Goal: Task Accomplishment & Management: Use online tool/utility

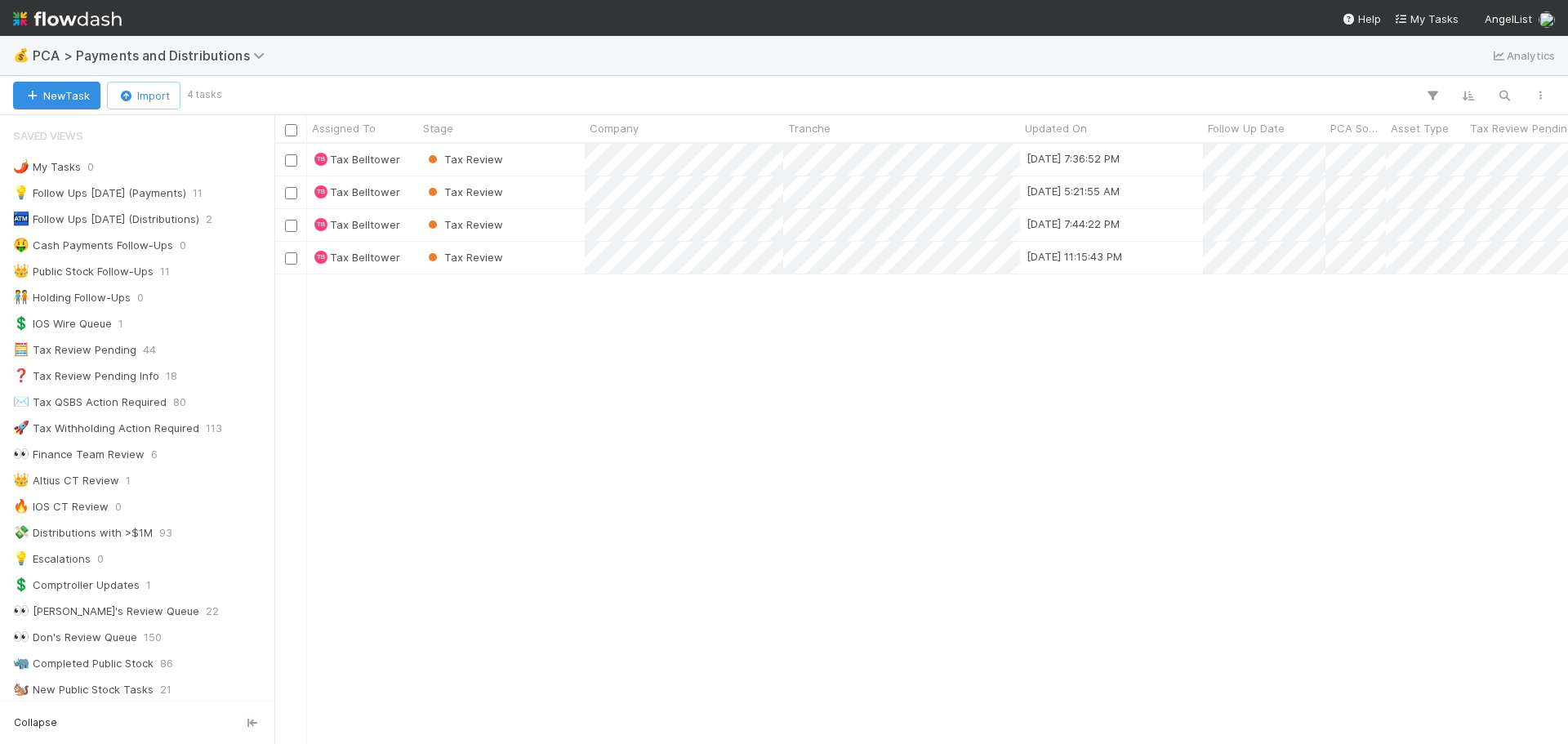
scroll to position [571, 0]
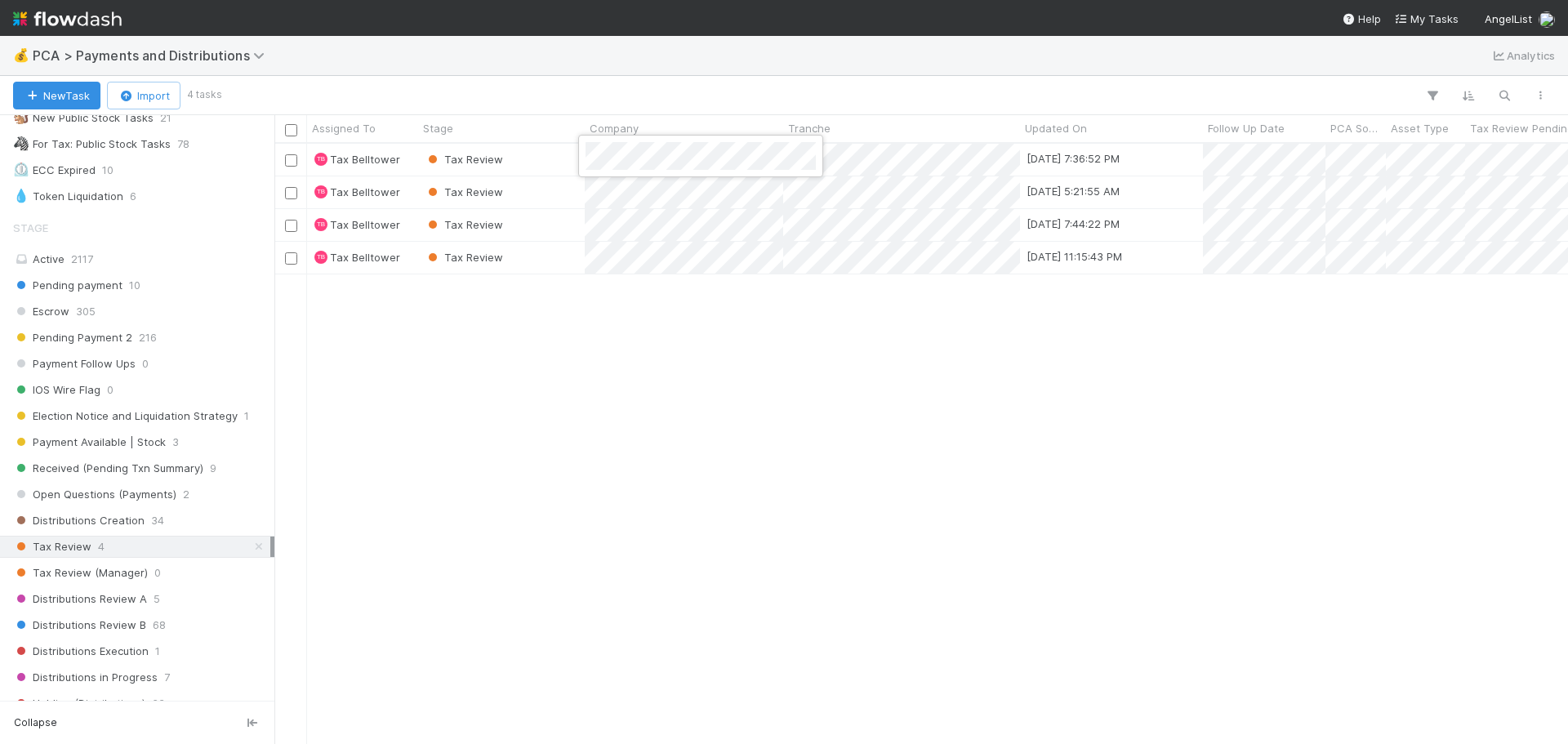
click at [966, 155] on div at bounding box center [784, 372] width 1568 height 744
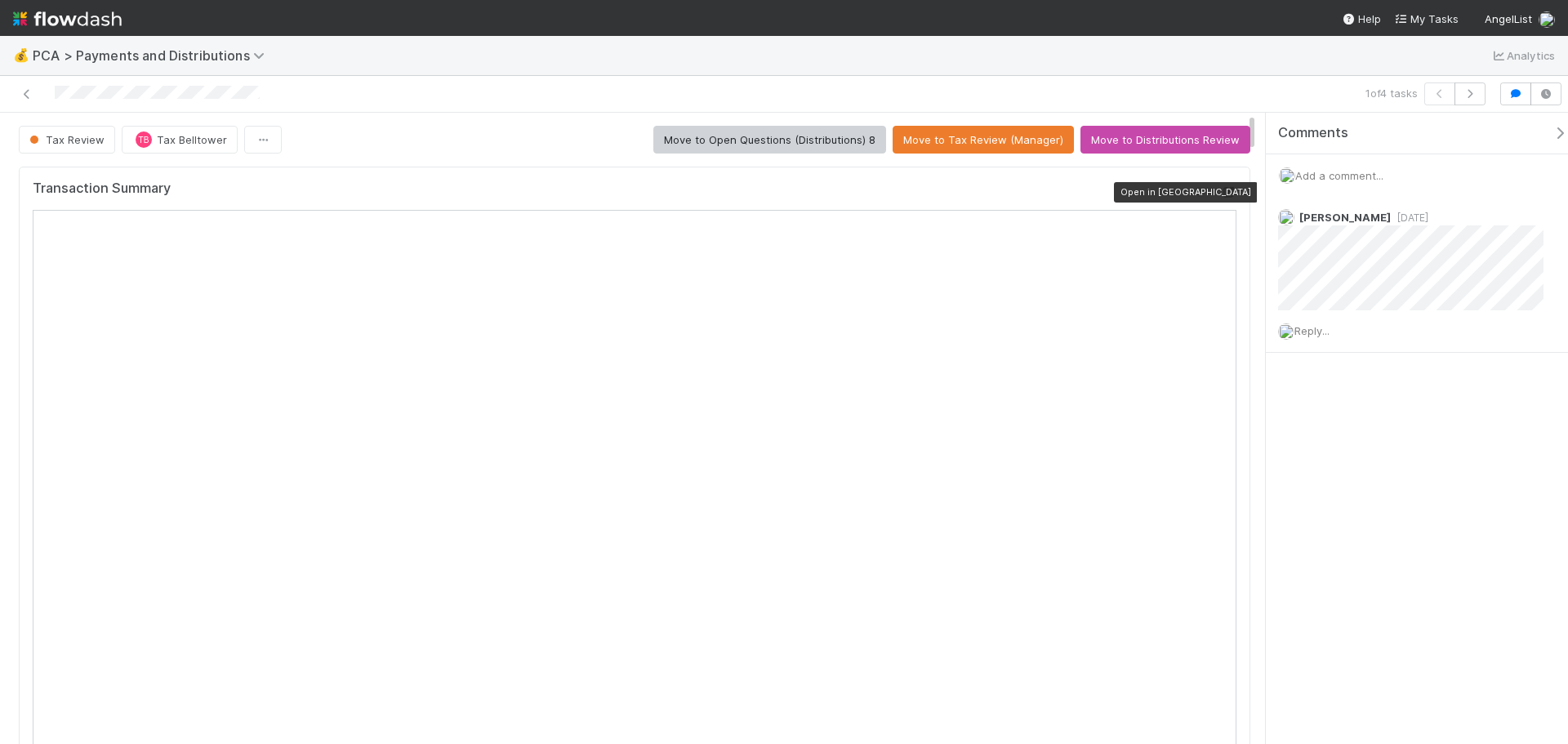
click at [1220, 191] on icon at bounding box center [1228, 192] width 16 height 10
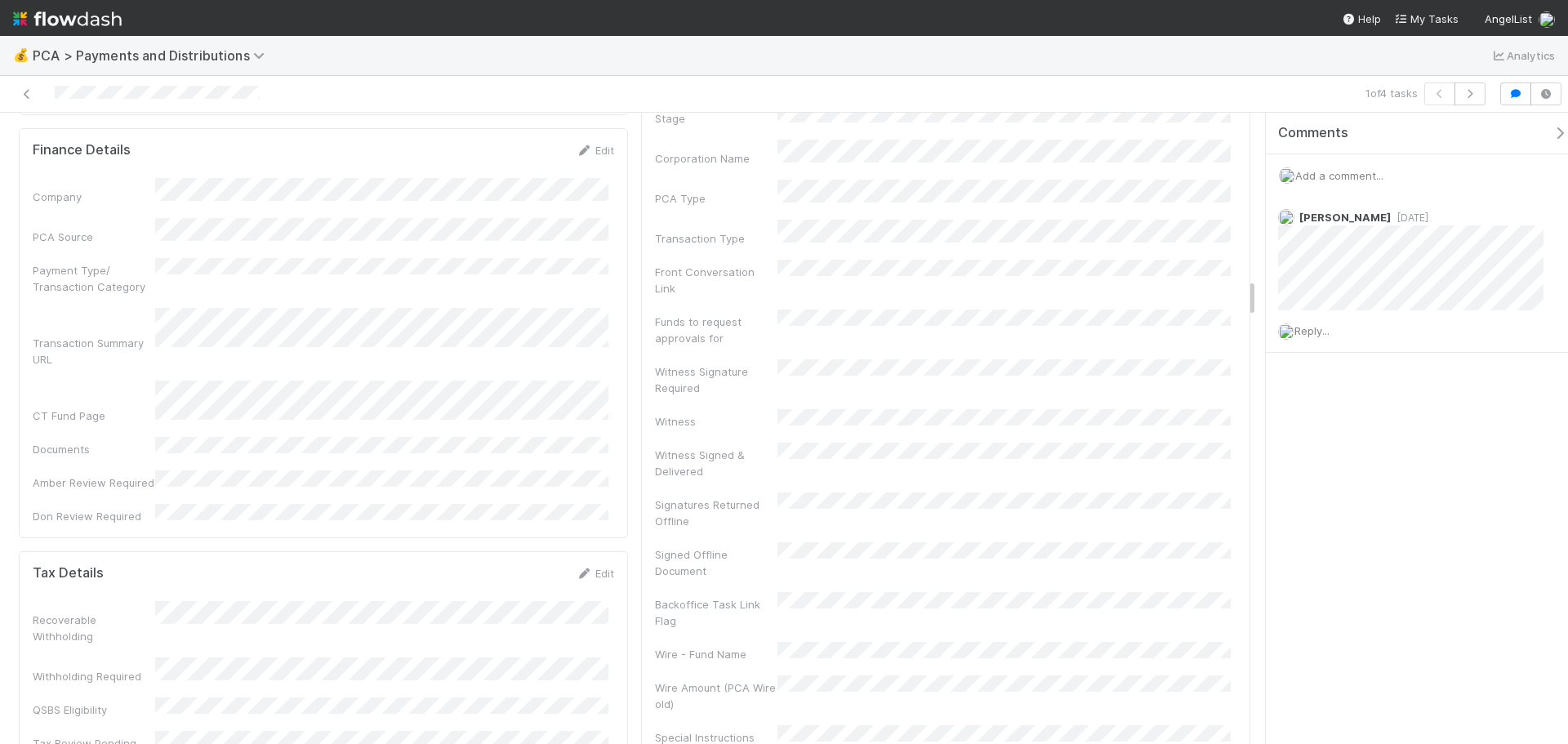
scroll to position [2694, 0]
click at [604, 565] on link "Edit" at bounding box center [594, 571] width 38 height 13
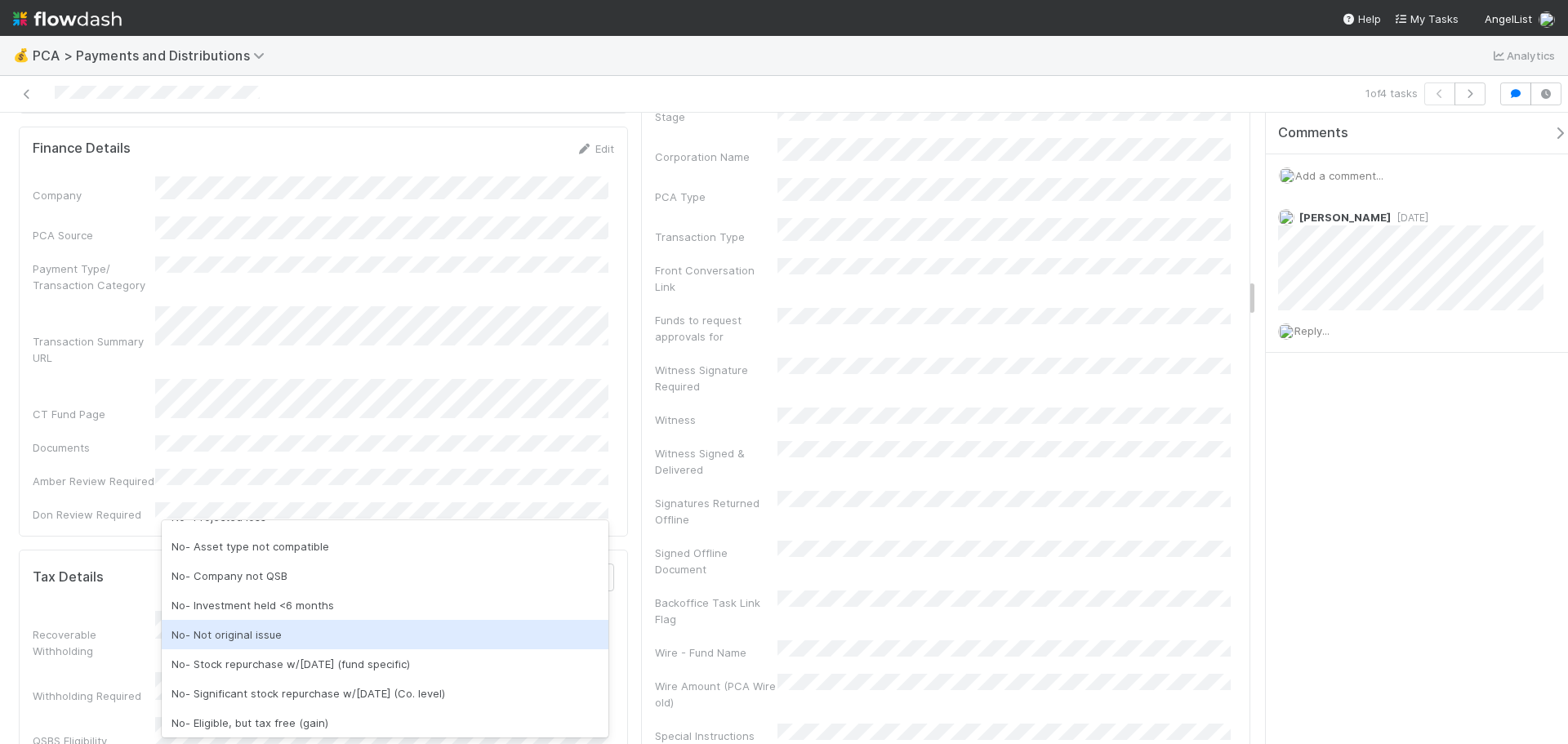
scroll to position [82, 0]
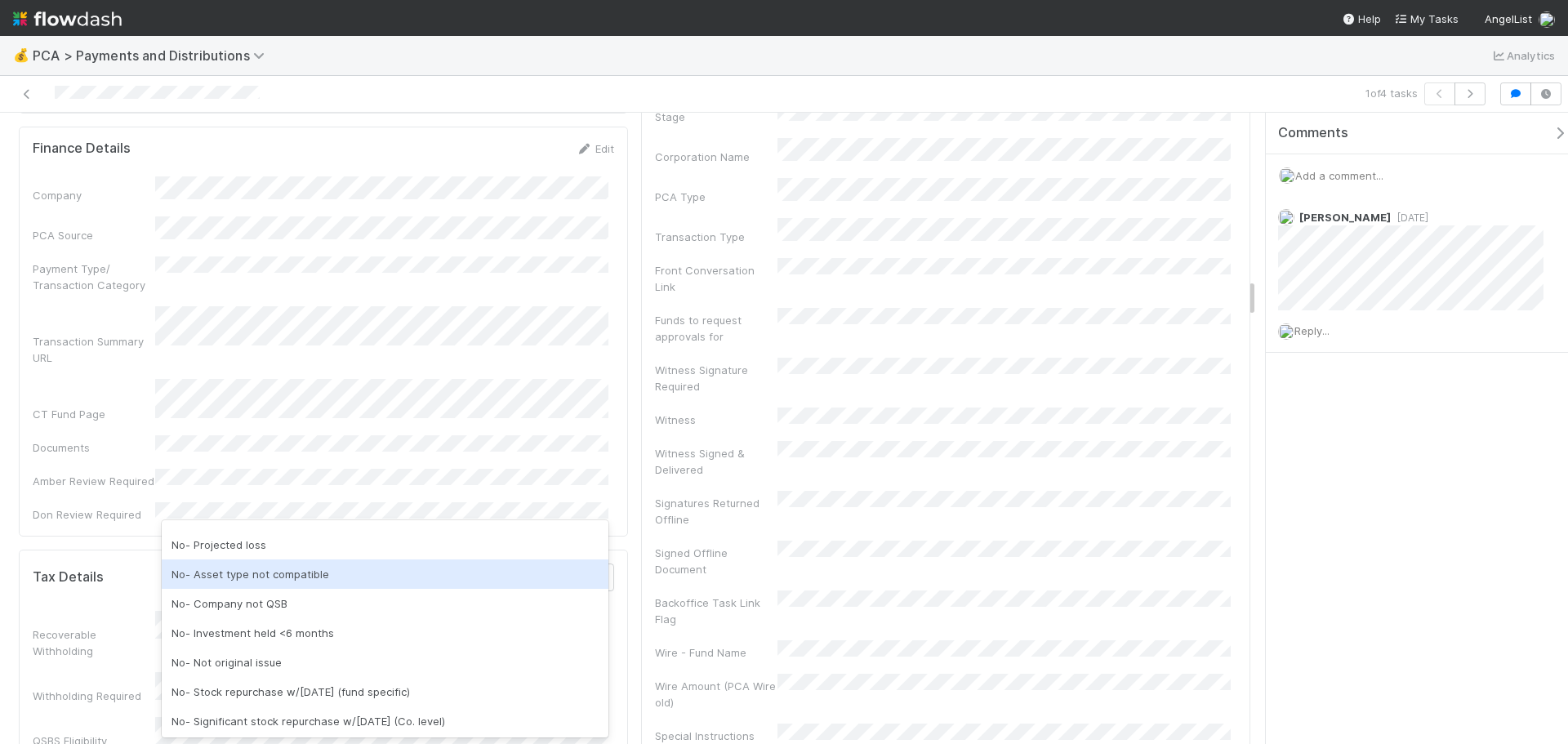
click at [289, 570] on div "No- Asset type not compatible" at bounding box center [385, 574] width 447 height 30
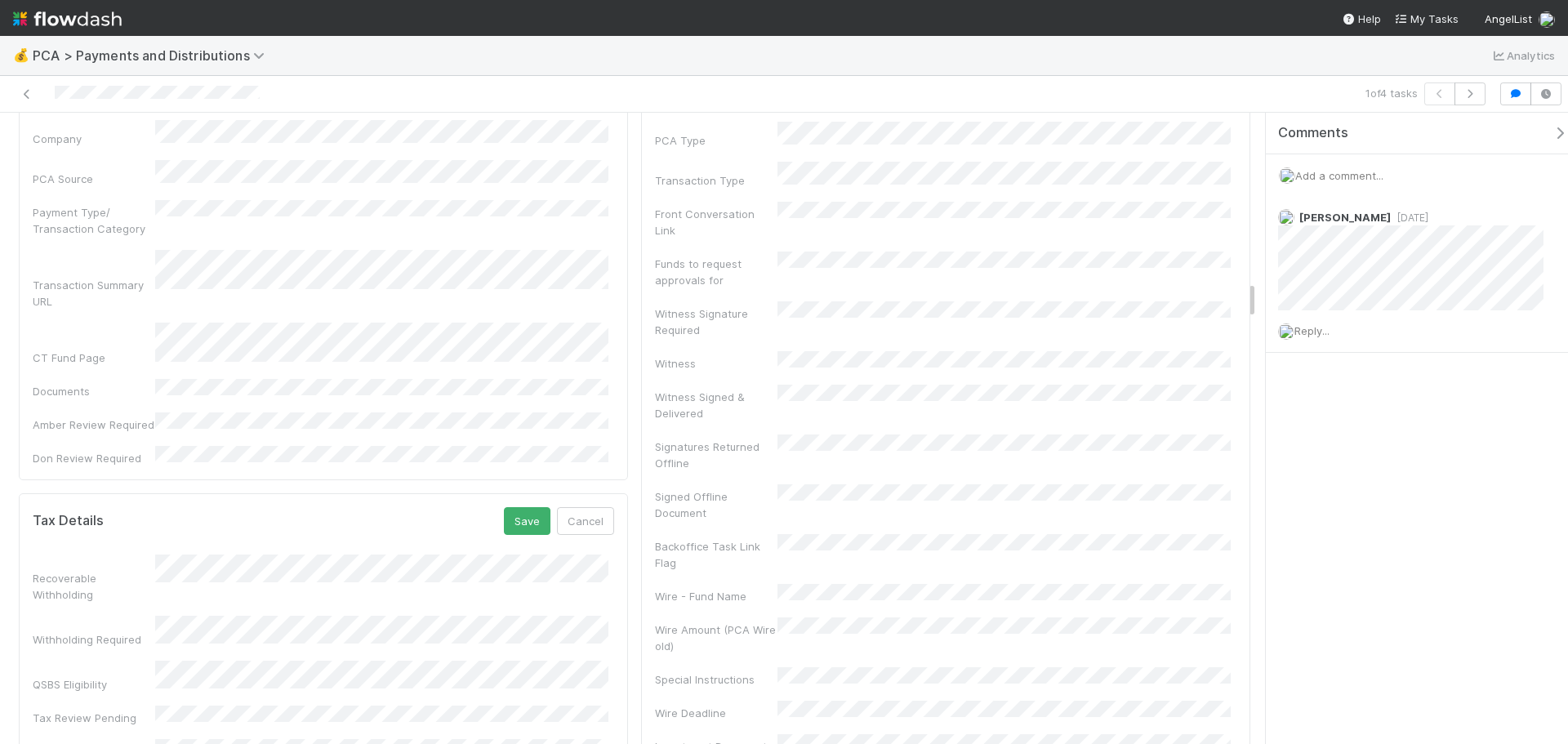
scroll to position [2776, 0]
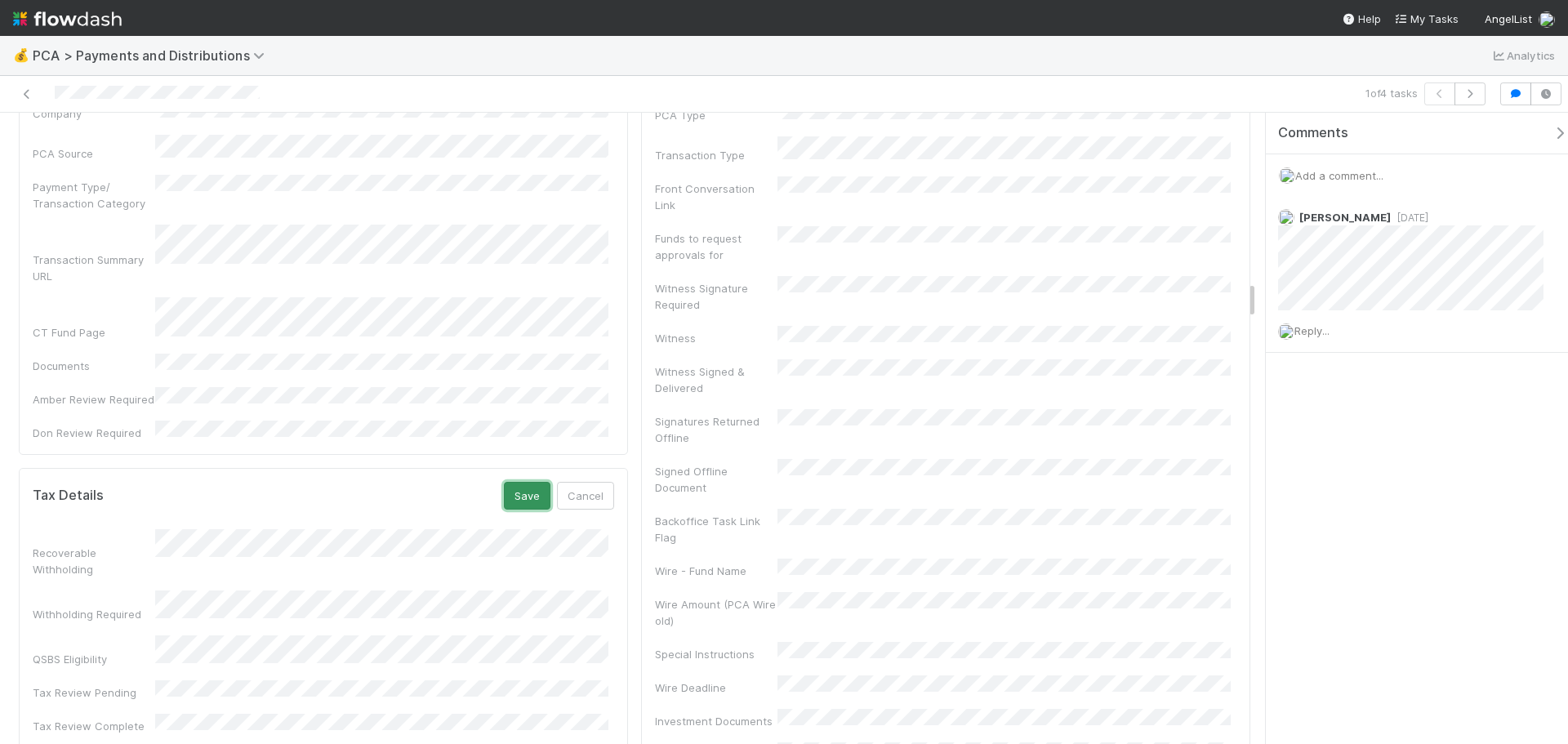
click at [512, 482] on button "Save" at bounding box center [527, 495] width 47 height 28
click at [605, 482] on div "Edit" at bounding box center [594, 489] width 38 height 16
click at [605, 484] on link "Edit" at bounding box center [594, 489] width 38 height 13
click at [517, 482] on button "Save" at bounding box center [527, 495] width 47 height 28
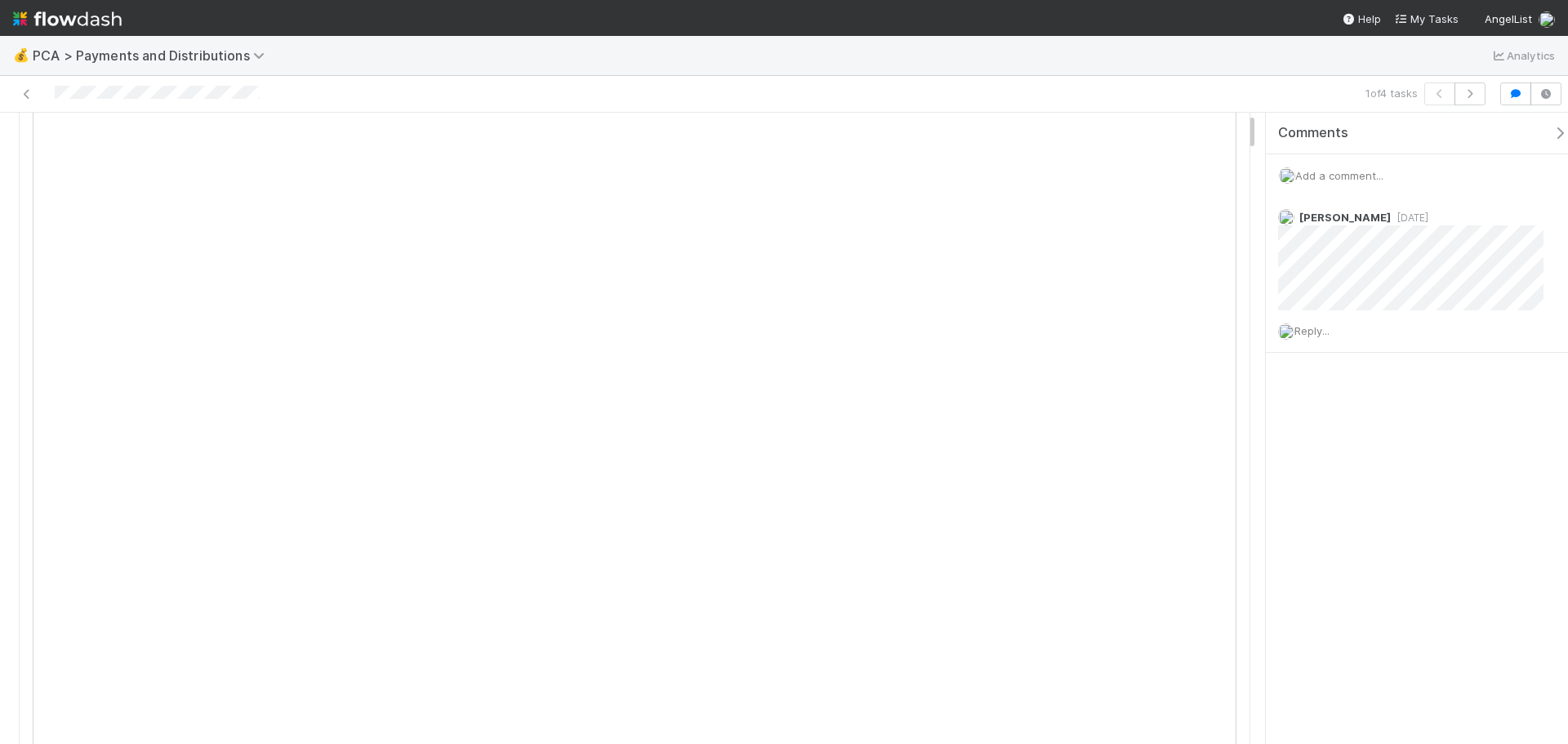
scroll to position [0, 0]
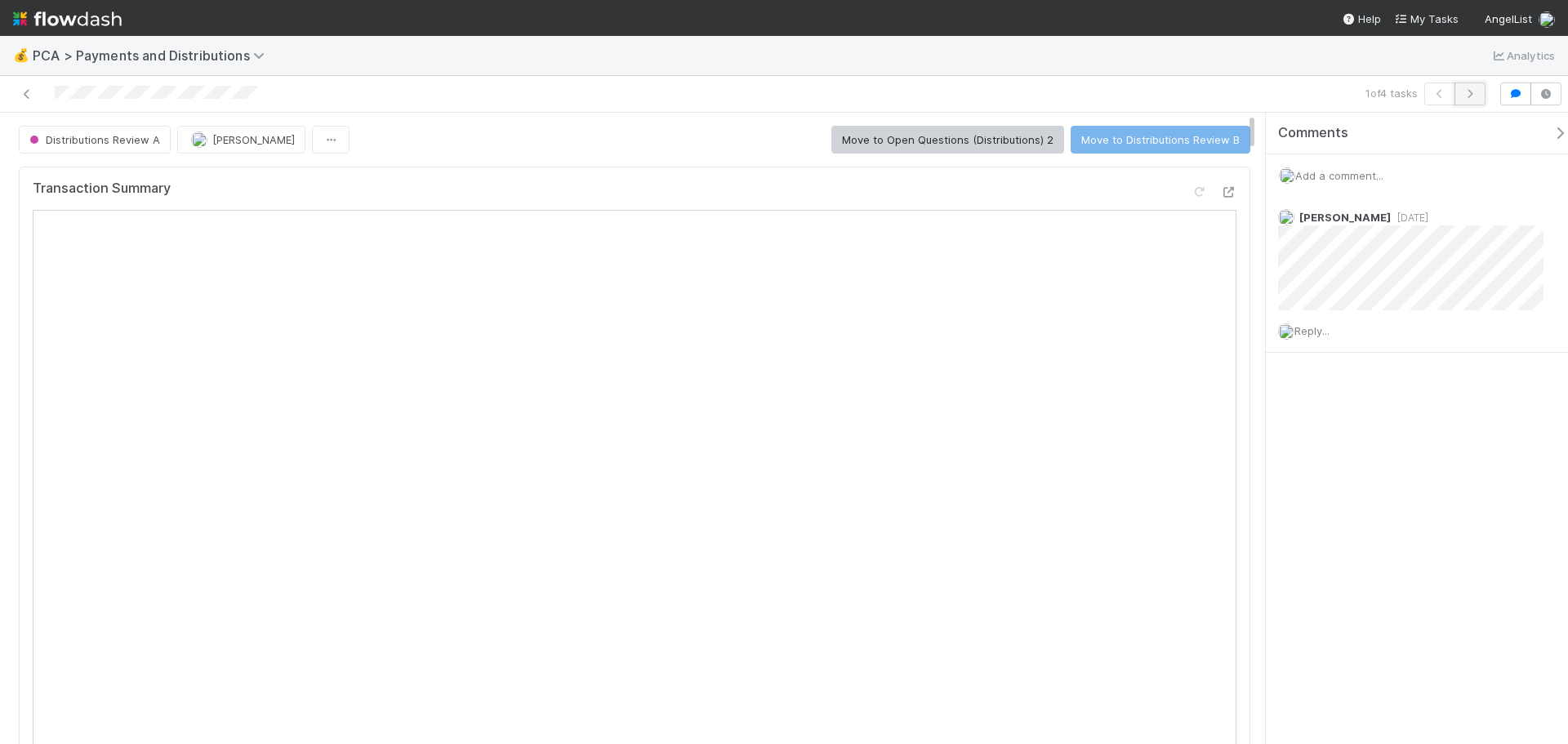
click at [1470, 92] on icon "button" at bounding box center [1469, 94] width 16 height 10
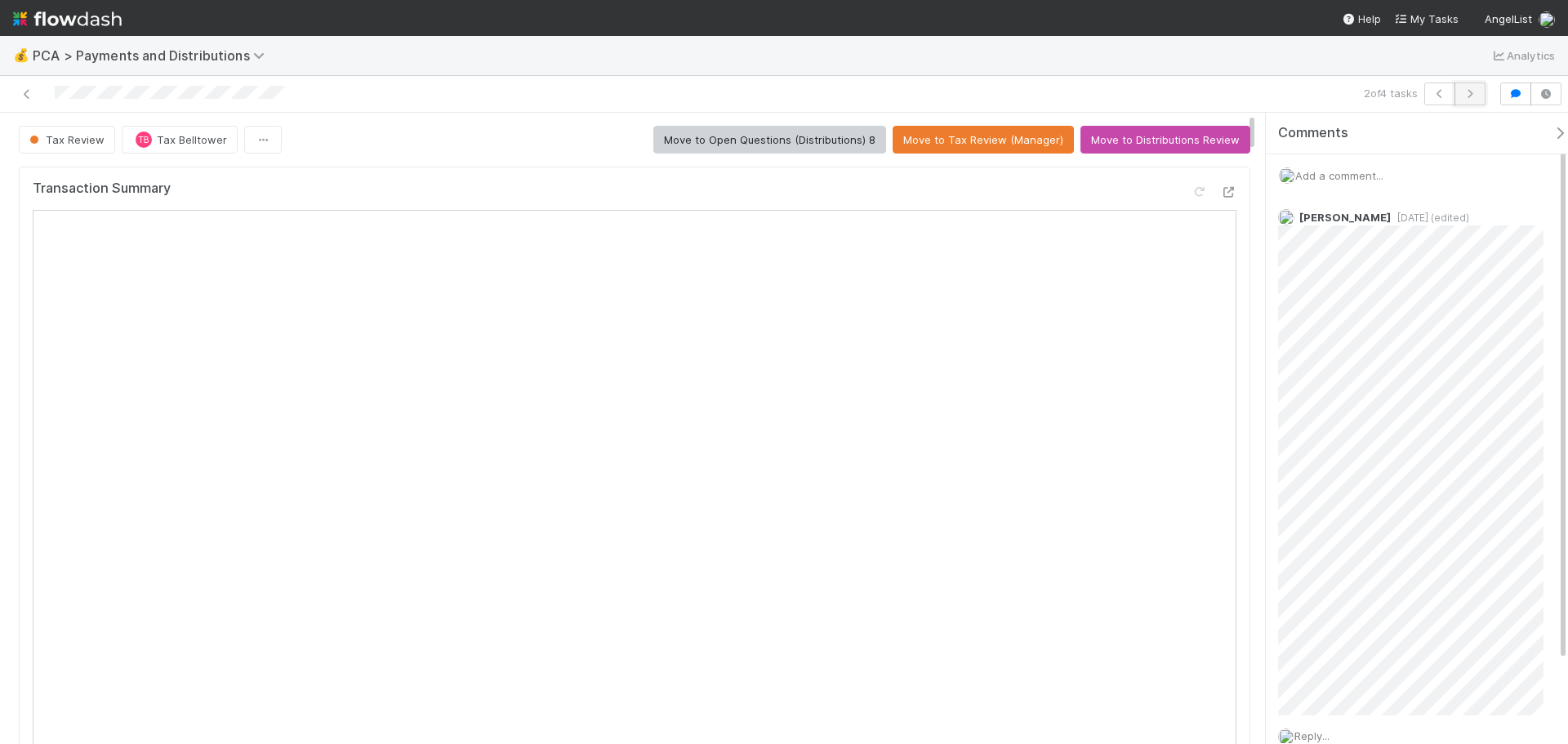
click at [1461, 100] on button "button" at bounding box center [1469, 94] width 31 height 23
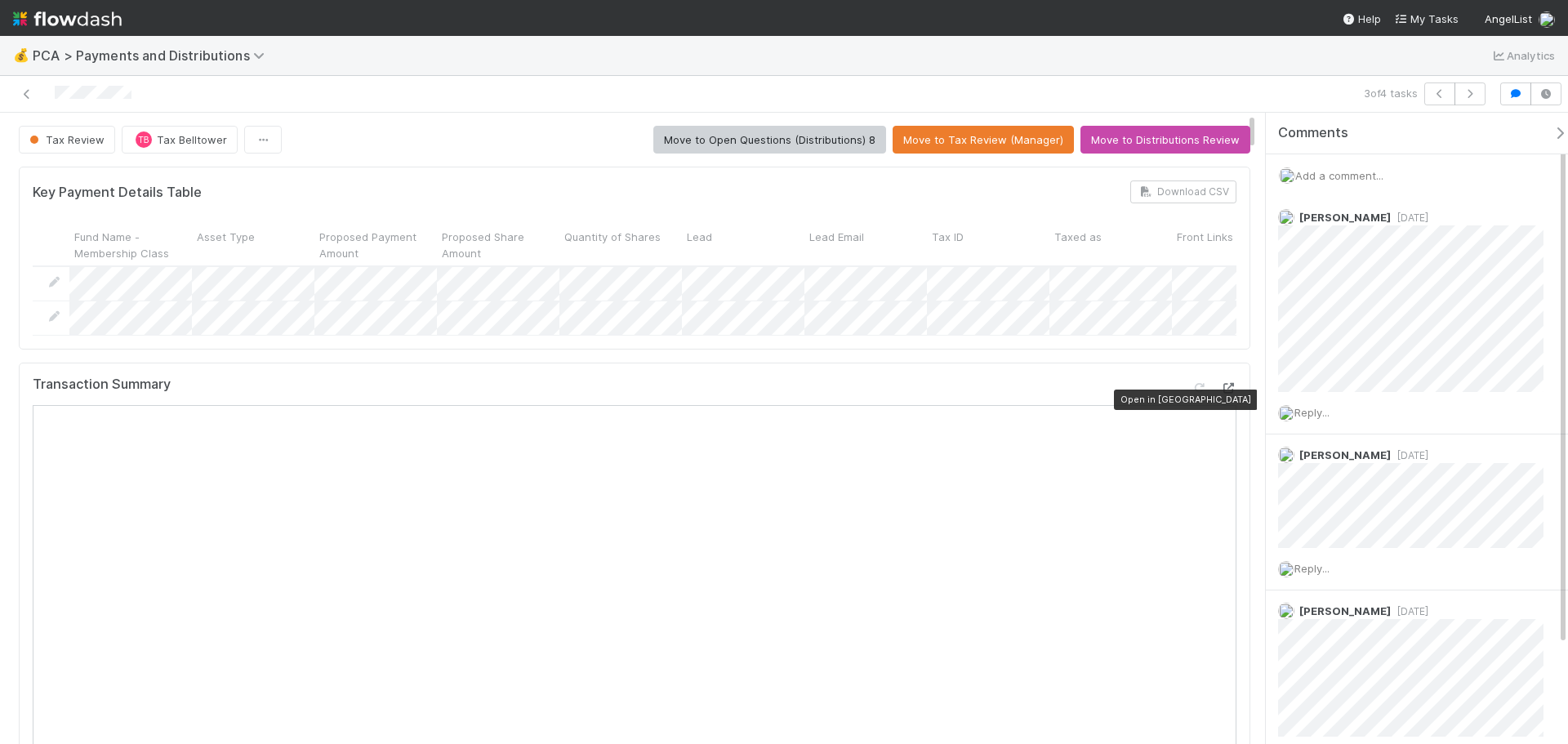
click at [1220, 393] on icon at bounding box center [1228, 388] width 16 height 10
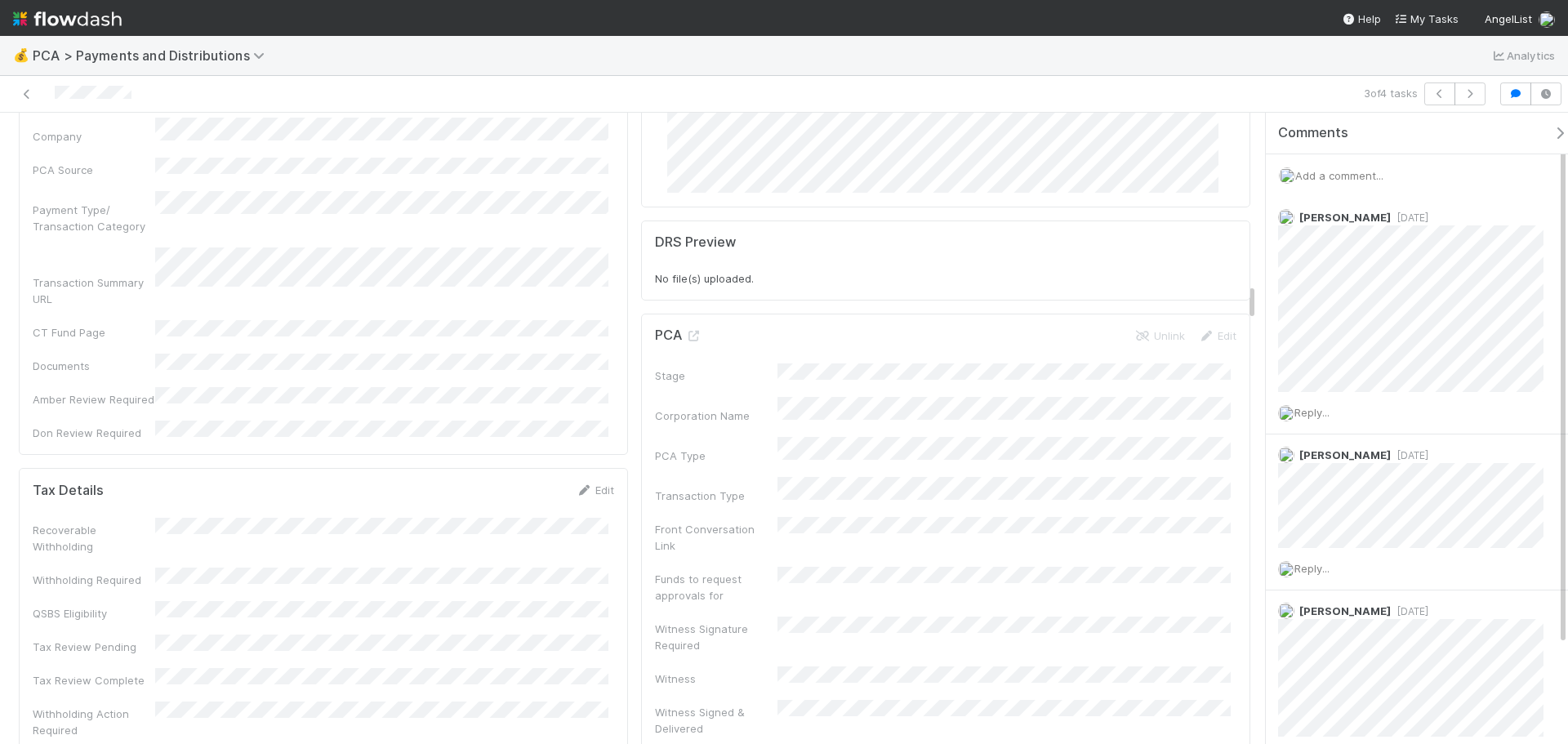
scroll to position [2939, 0]
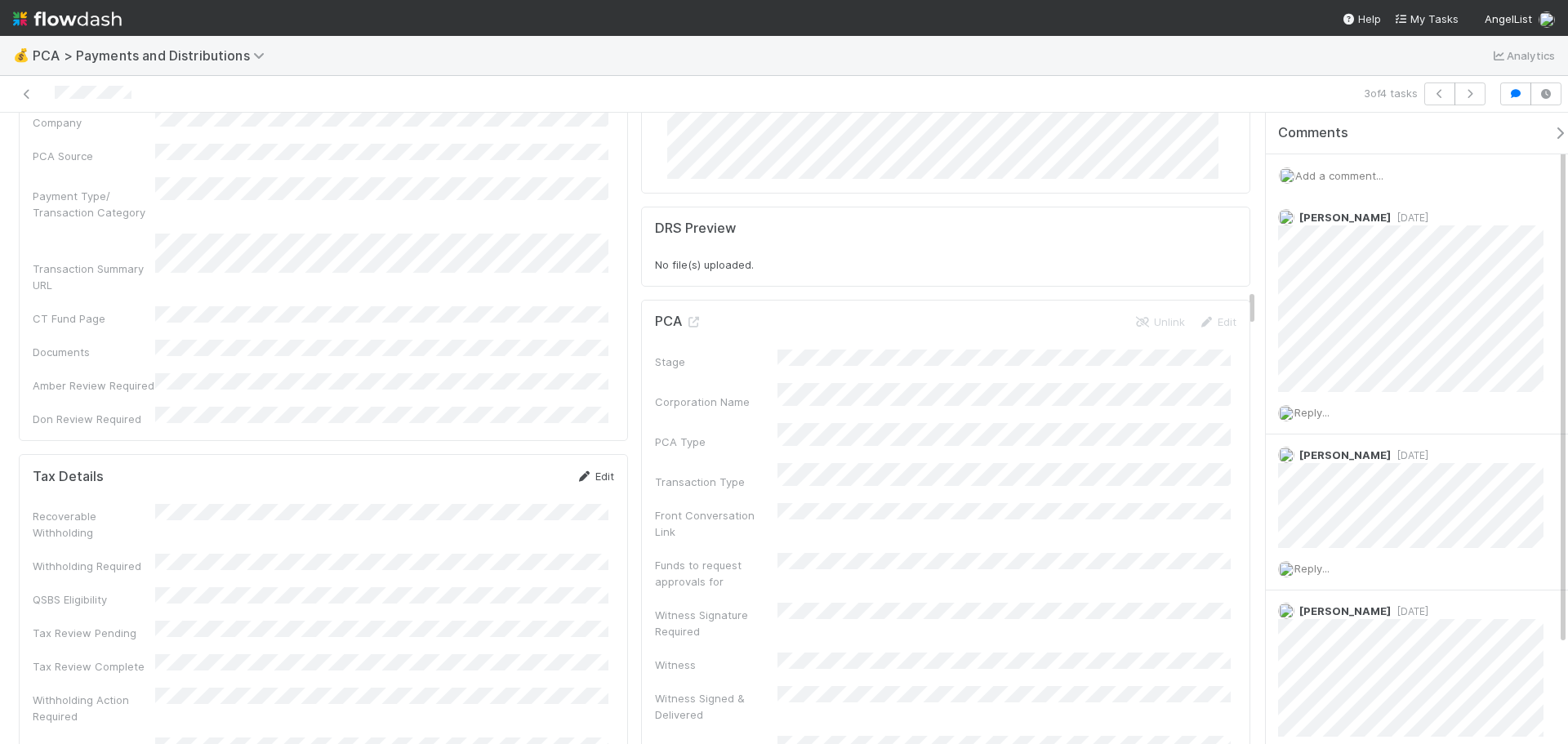
click at [588, 470] on link "Edit" at bounding box center [594, 476] width 38 height 13
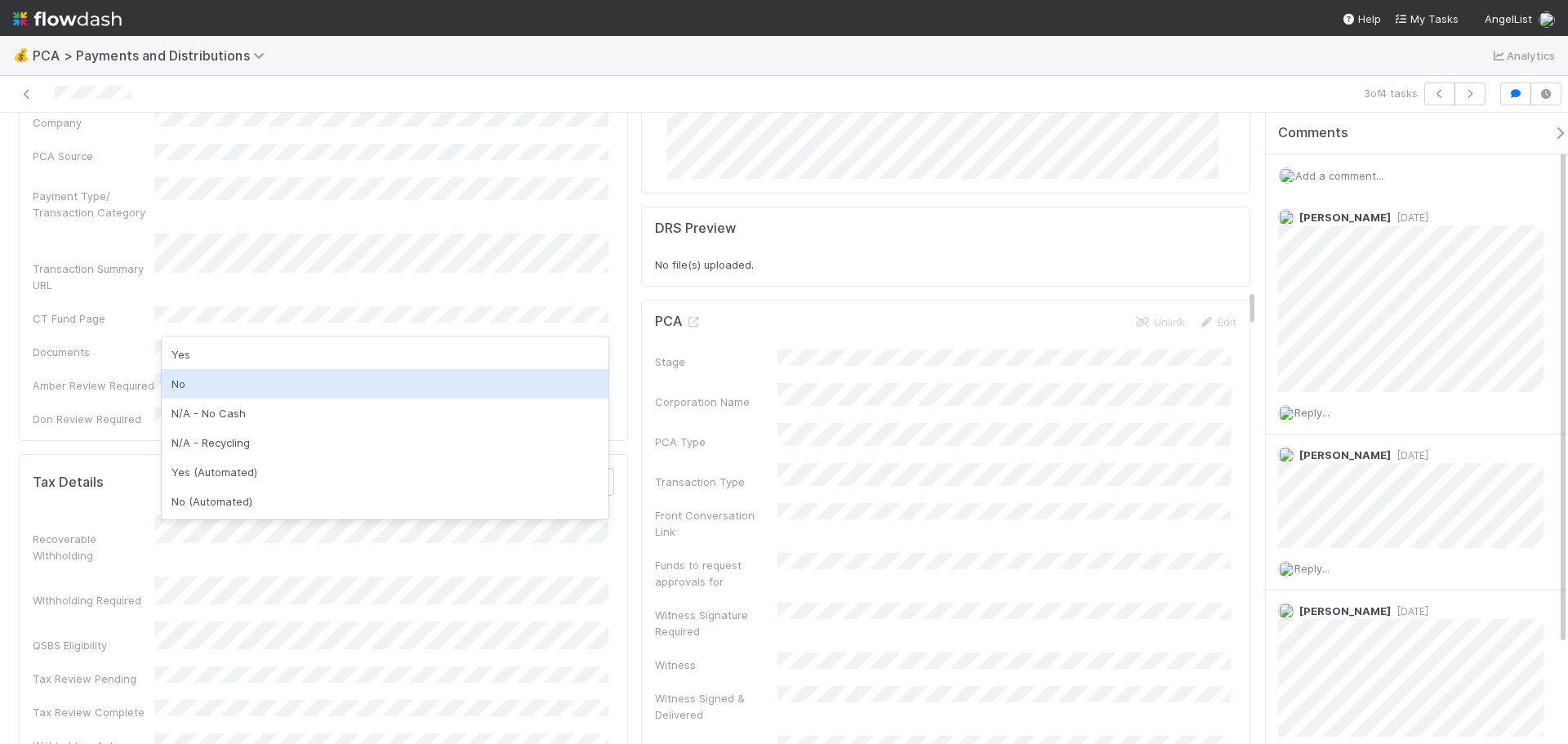
click at [280, 387] on div "No" at bounding box center [385, 384] width 447 height 30
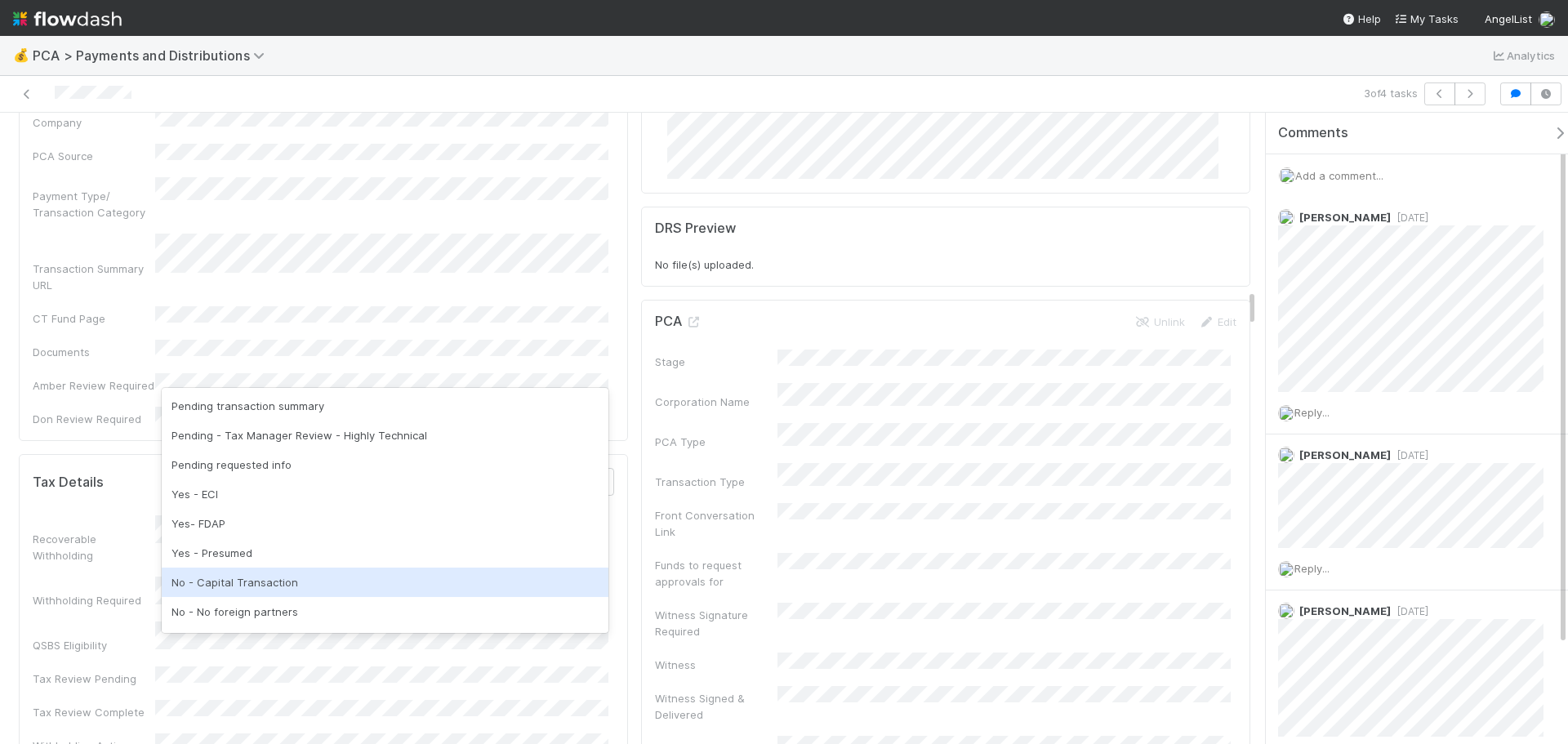
click at [272, 587] on div "No - Capital Transaction" at bounding box center [385, 582] width 447 height 30
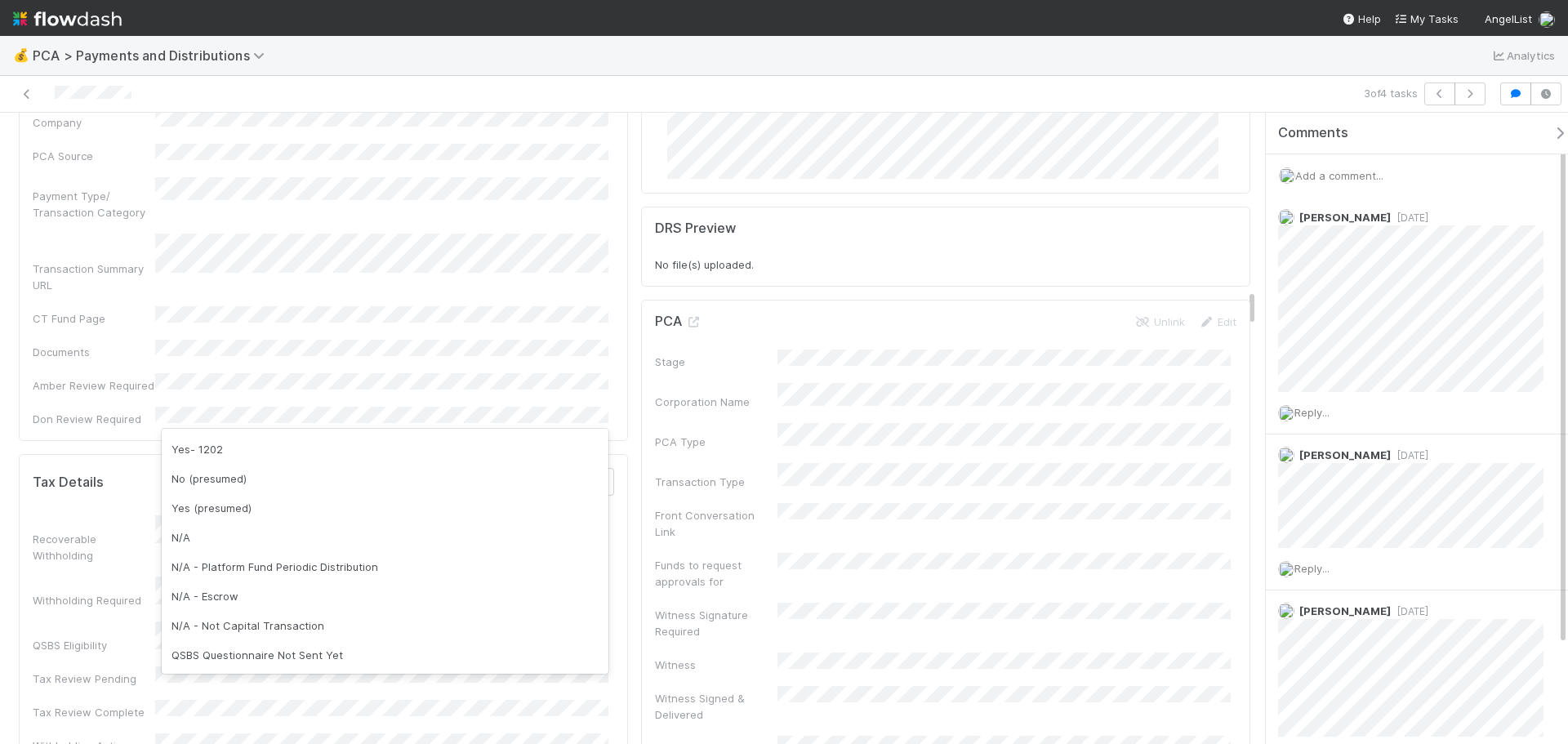
scroll to position [409, 0]
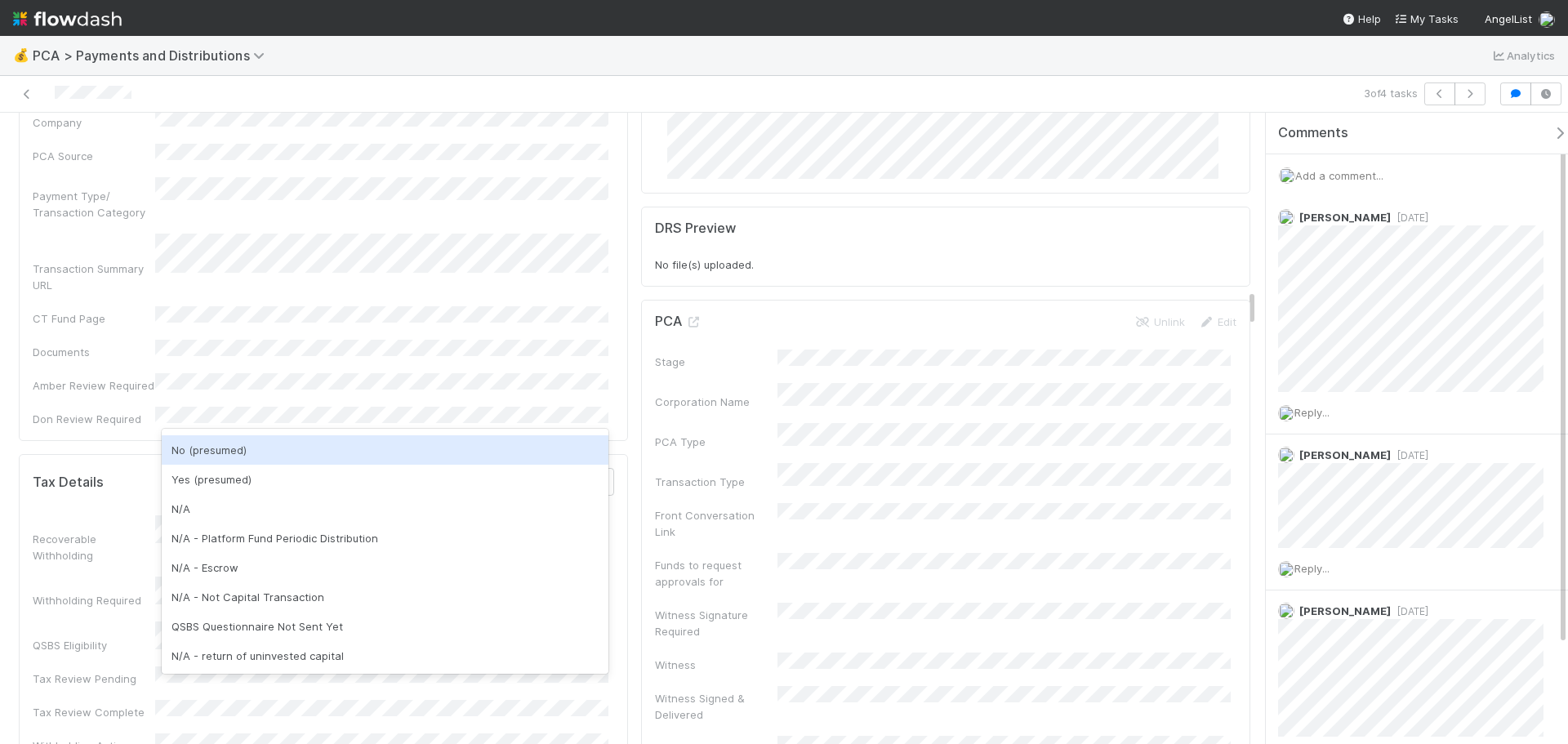
click at [288, 457] on div "No (presumed)" at bounding box center [385, 449] width 447 height 30
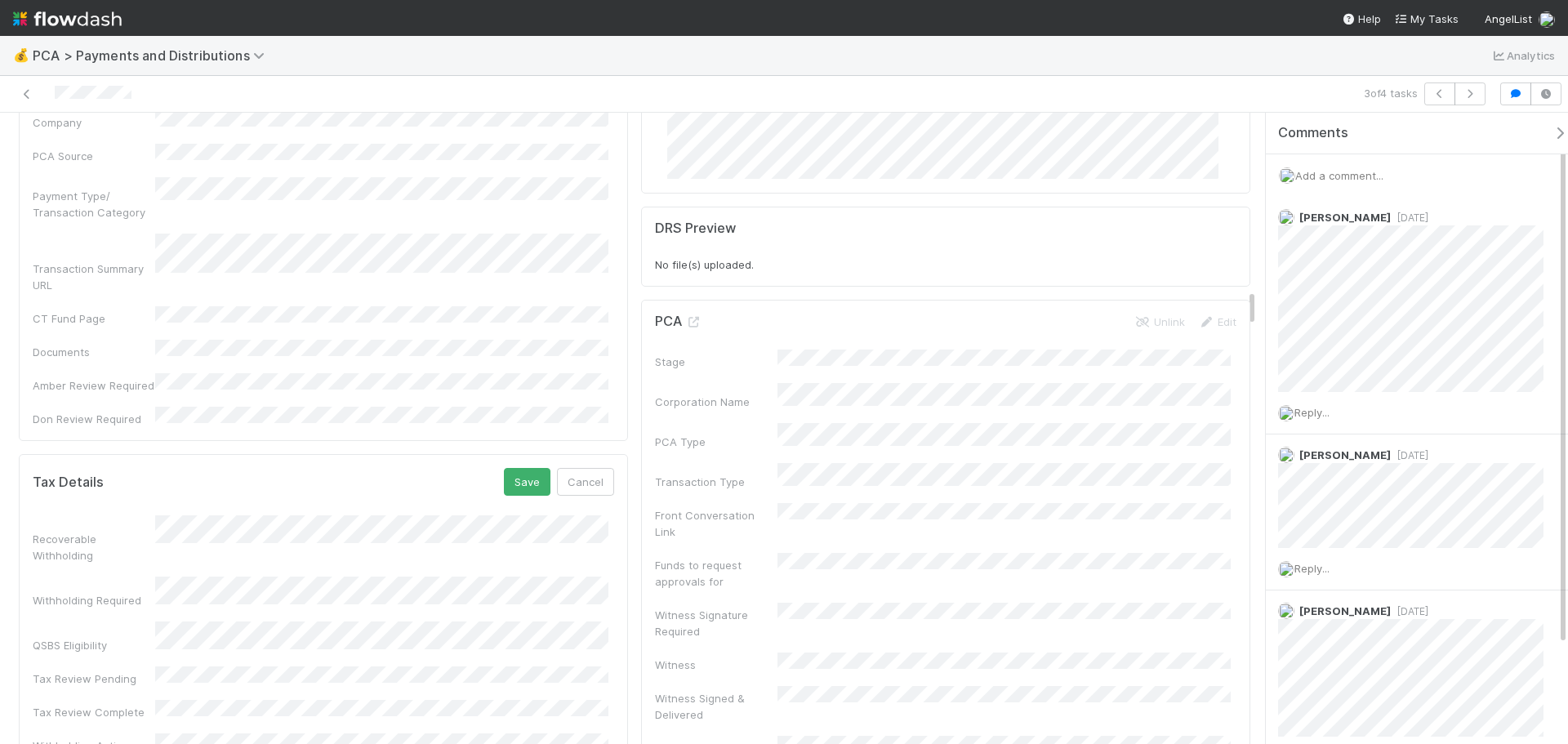
click at [154, 704] on div "Tax Review Complete" at bounding box center [94, 712] width 123 height 16
click at [526, 468] on button "Save" at bounding box center [527, 482] width 47 height 28
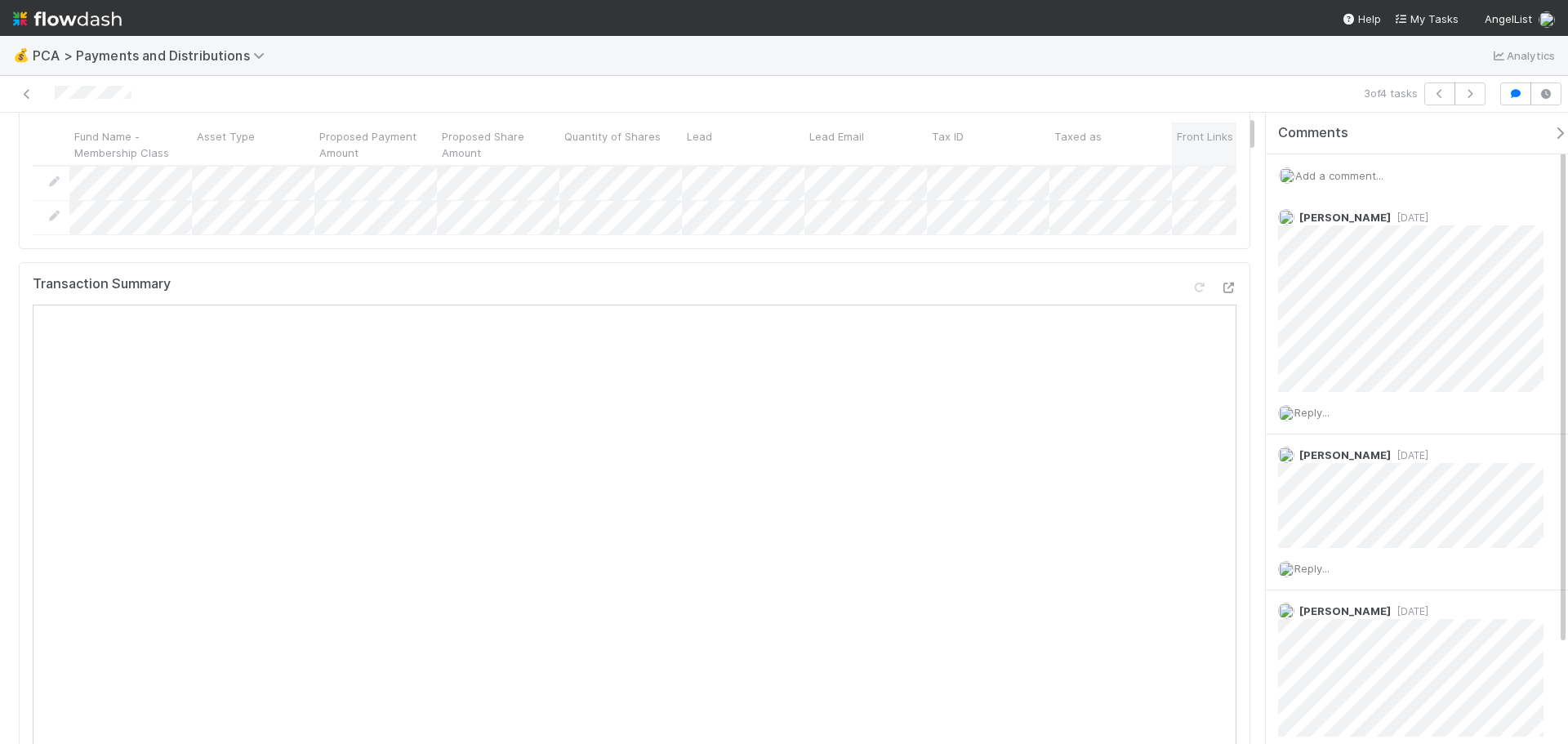
scroll to position [0, 0]
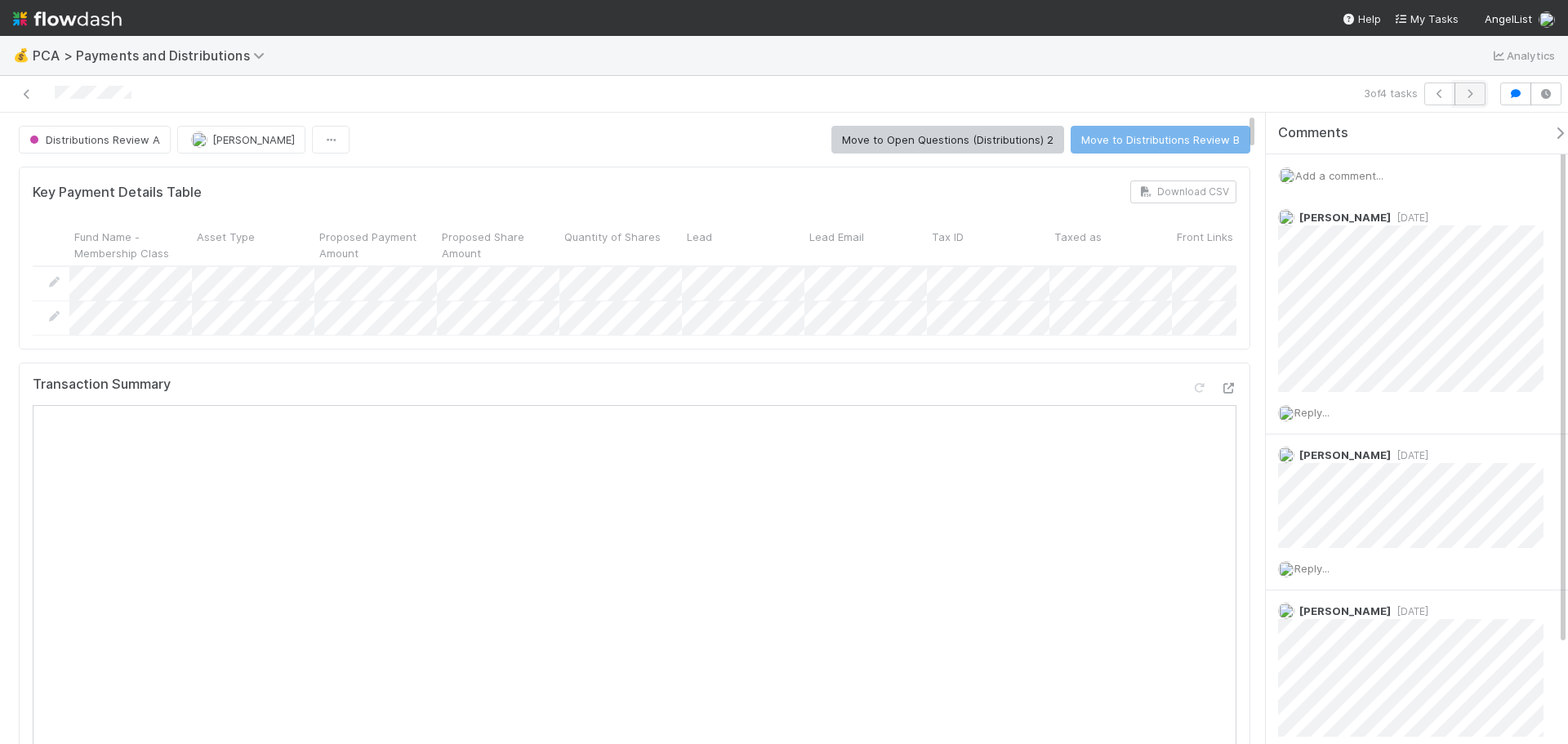
click at [1461, 94] on button "button" at bounding box center [1469, 94] width 31 height 23
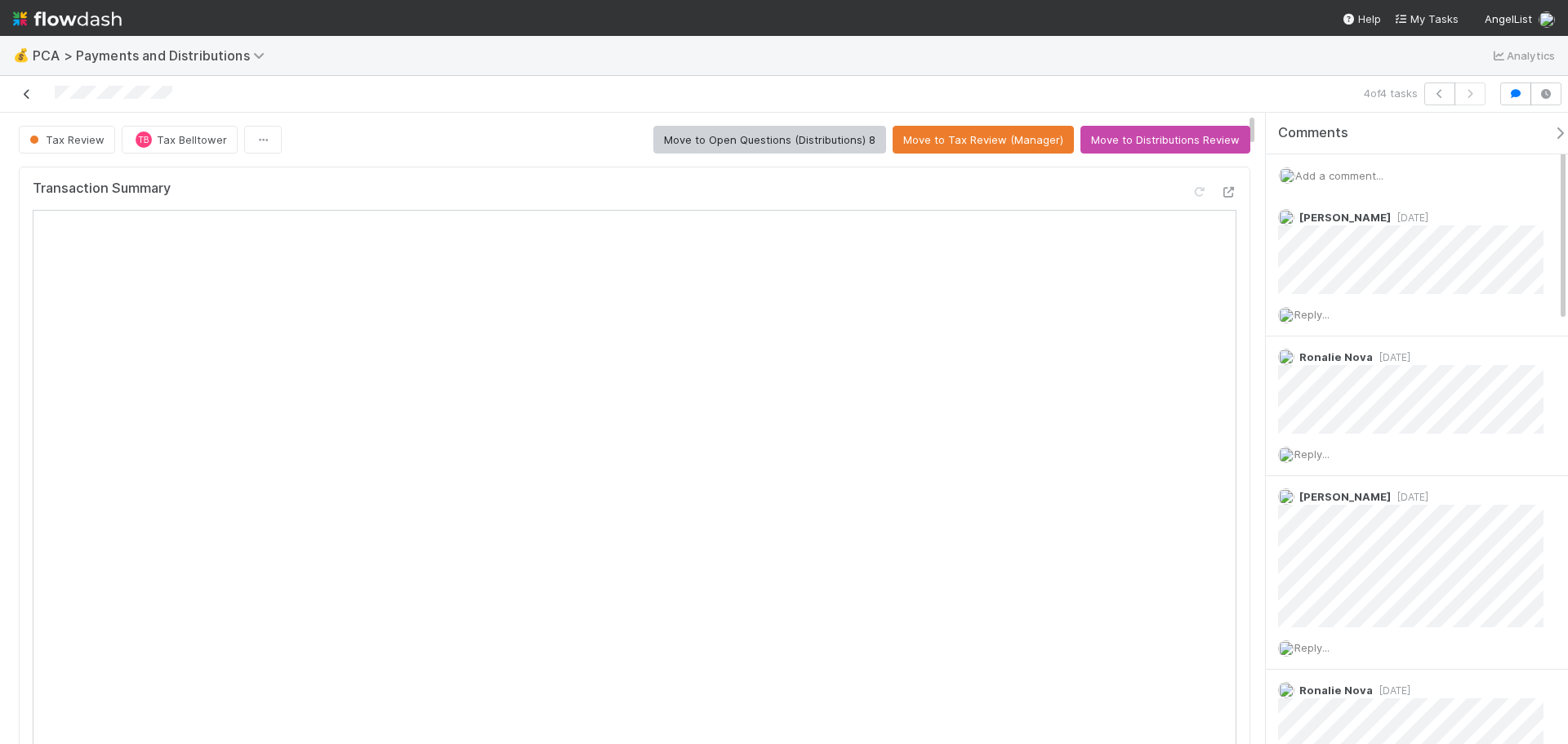
click at [26, 94] on icon at bounding box center [26, 94] width 16 height 10
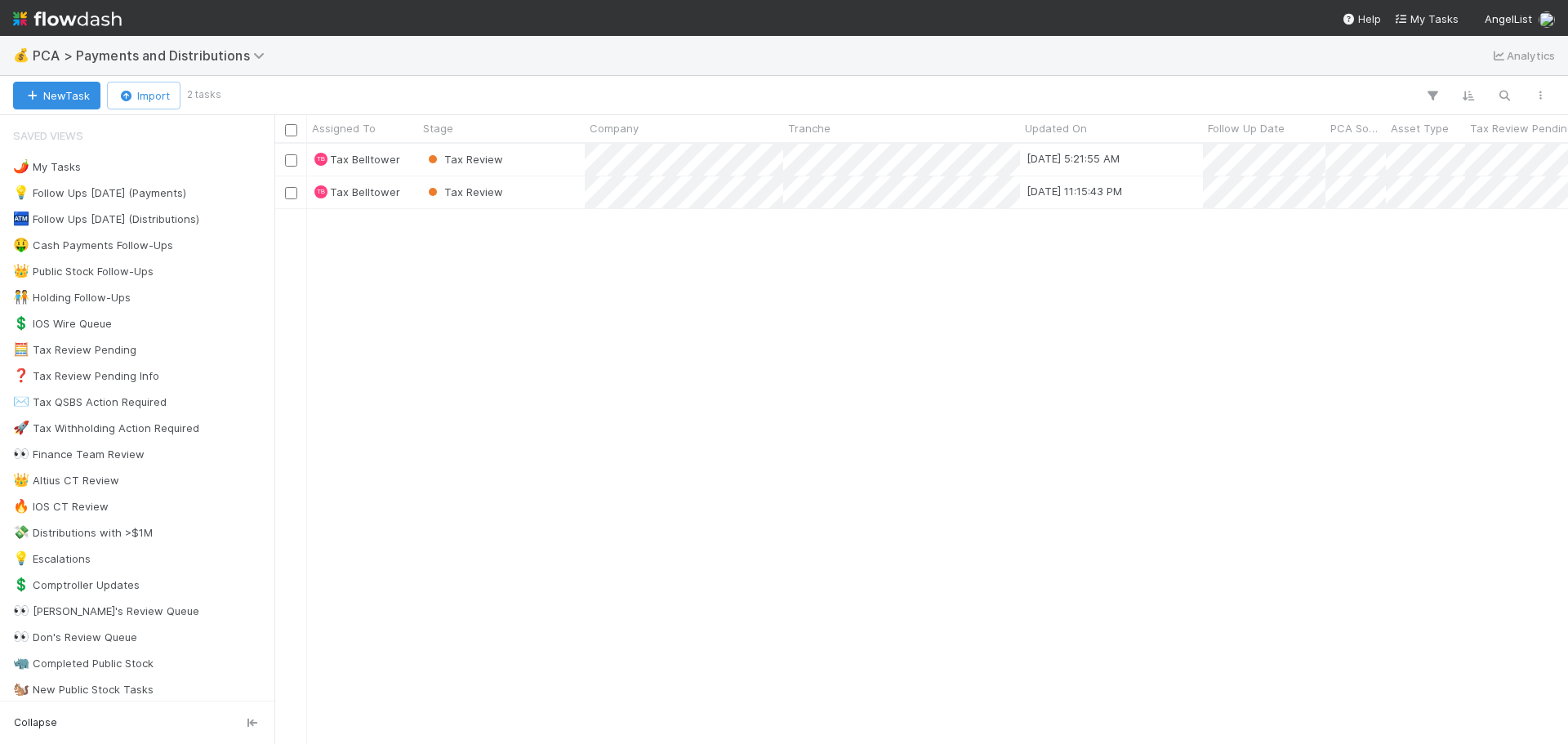
scroll to position [588, 1281]
